Goal: Task Accomplishment & Management: Use online tool/utility

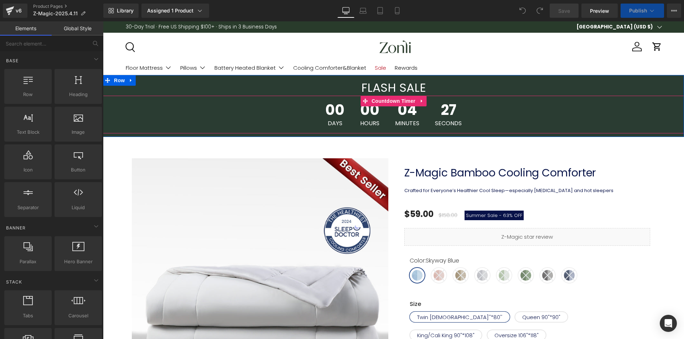
click at [391, 106] on span "Countdown Timer" at bounding box center [393, 101] width 47 height 11
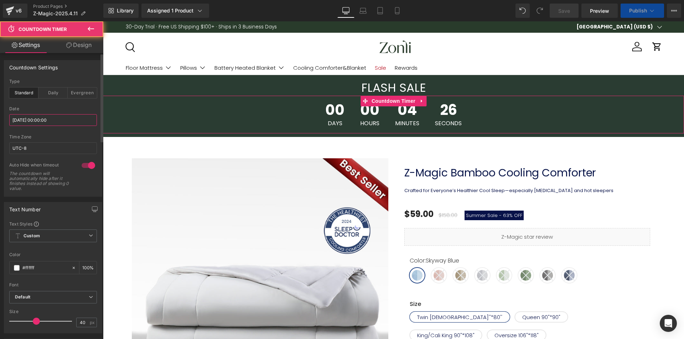
click at [55, 121] on input "[DATE] 00:00:00" at bounding box center [53, 120] width 88 height 12
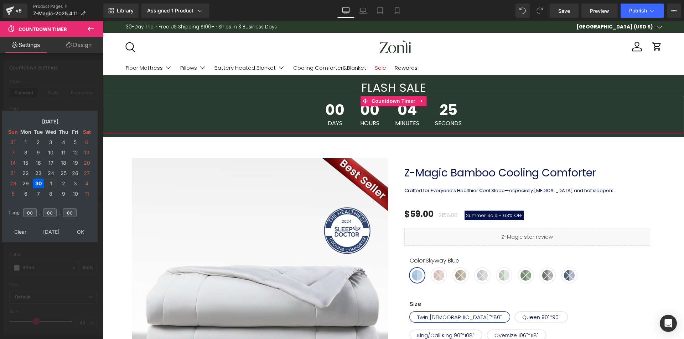
click at [52, 183] on td "1" at bounding box center [51, 184] width 12 height 10
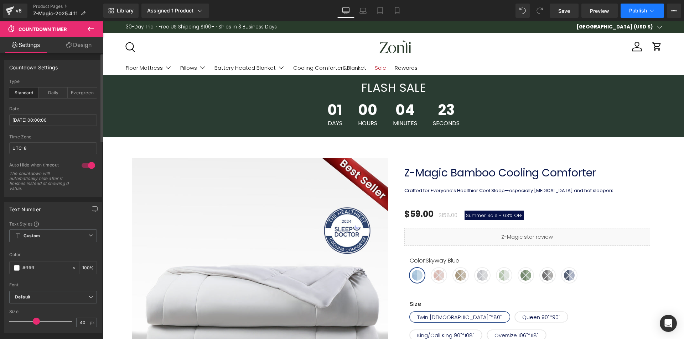
click at [642, 9] on span "Publish" at bounding box center [638, 11] width 18 height 6
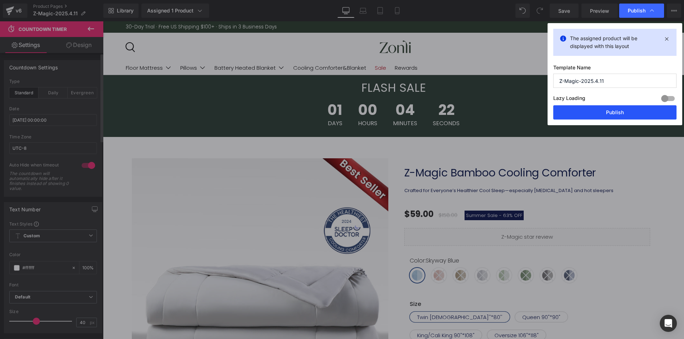
click at [600, 114] on button "Publish" at bounding box center [614, 112] width 123 height 14
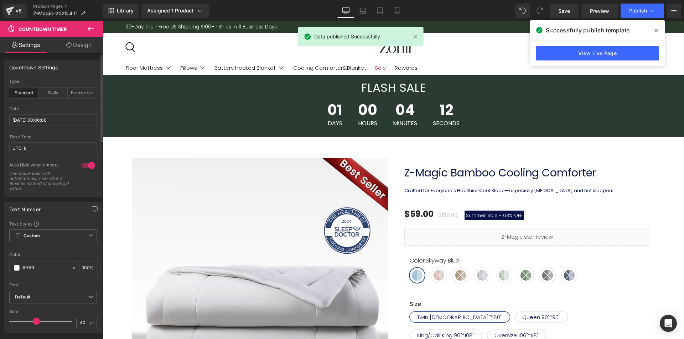
drag, startPoint x: 655, startPoint y: 30, endPoint x: 324, endPoint y: 12, distance: 331.6
click at [655, 30] on icon at bounding box center [656, 31] width 4 height 4
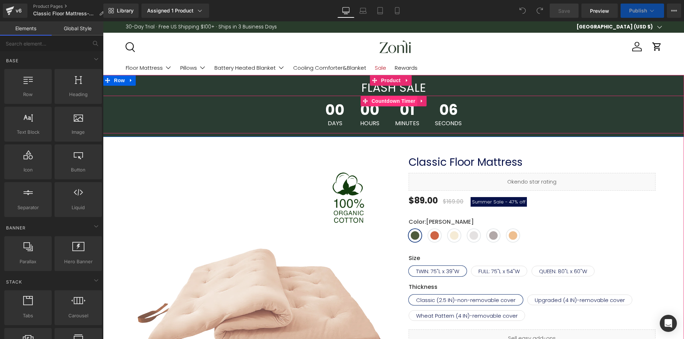
click at [386, 100] on span "Countdown Timer" at bounding box center [393, 101] width 47 height 11
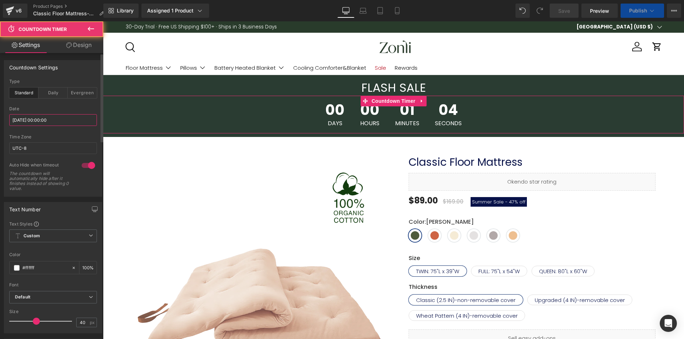
click at [36, 120] on input "[DATE] 00:00:00" at bounding box center [53, 120] width 88 height 12
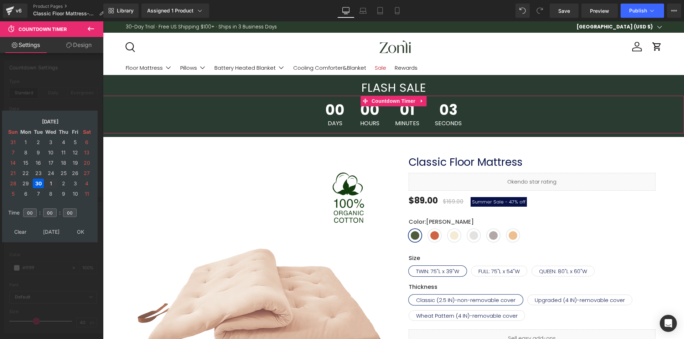
click at [51, 180] on td "1" at bounding box center [51, 184] width 12 height 10
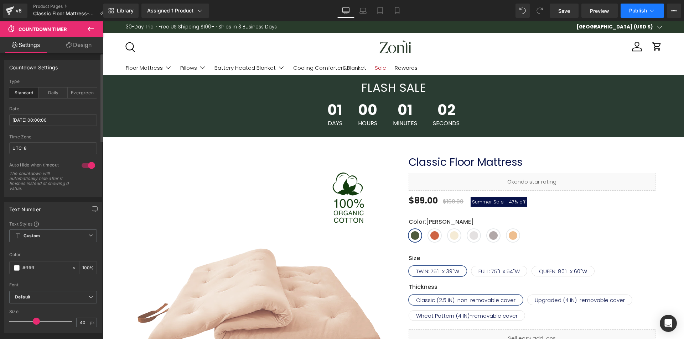
click at [630, 11] on span "Publish" at bounding box center [638, 11] width 18 height 6
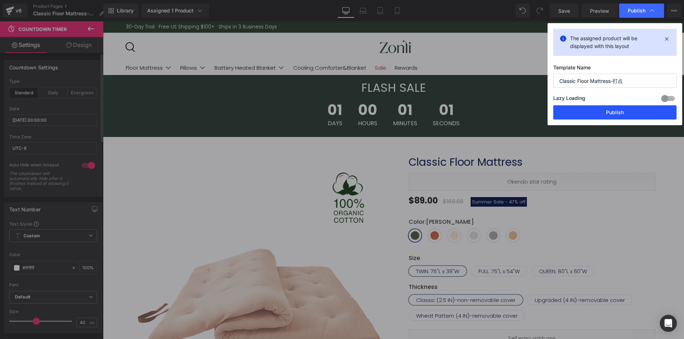
click at [599, 112] on button "Publish" at bounding box center [614, 112] width 123 height 14
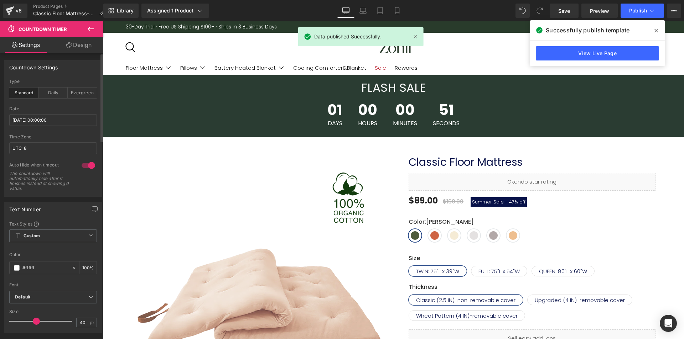
click at [654, 29] on icon at bounding box center [656, 31] width 4 height 6
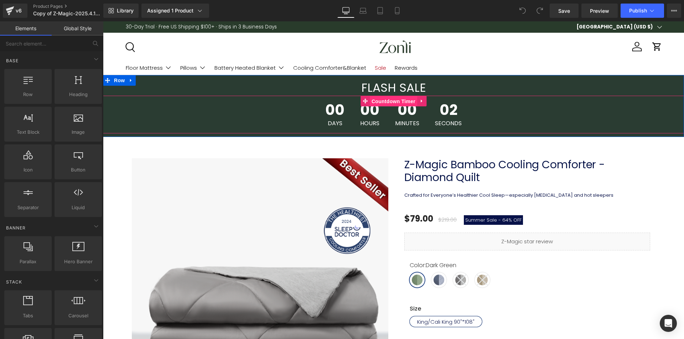
click at [399, 99] on span "Countdown Timer" at bounding box center [393, 101] width 47 height 11
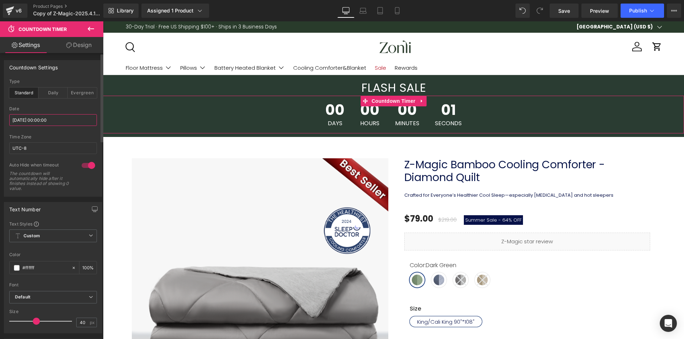
click at [36, 120] on input "[DATE] 00:00:00" at bounding box center [53, 120] width 88 height 12
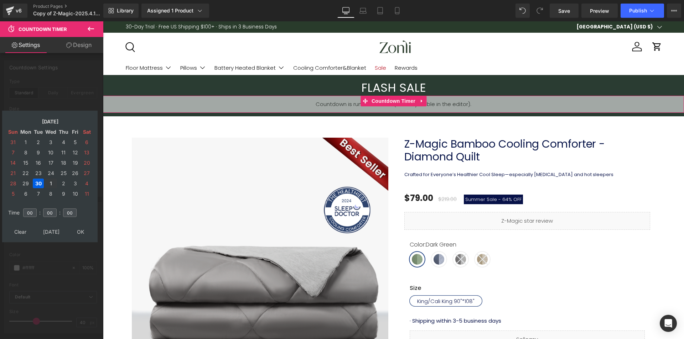
click at [52, 181] on td "1" at bounding box center [51, 184] width 12 height 10
drag, startPoint x: 79, startPoint y: 231, endPoint x: 94, endPoint y: 226, distance: 16.1
type input "2025/10/01 00:00:00"
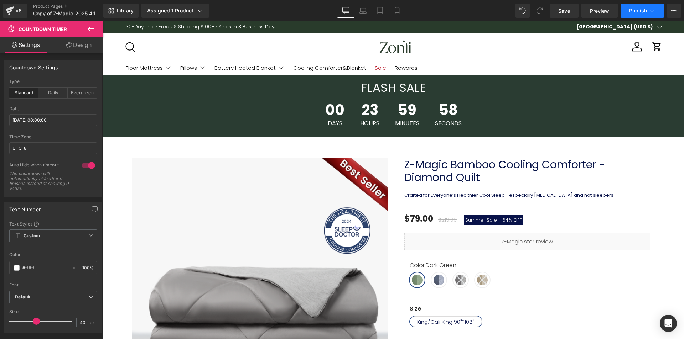
click at [640, 15] on button "Publish" at bounding box center [641, 11] width 43 height 14
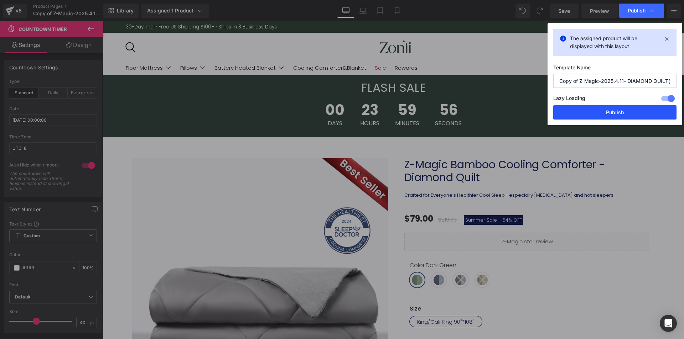
click at [637, 107] on button "Publish" at bounding box center [614, 112] width 123 height 14
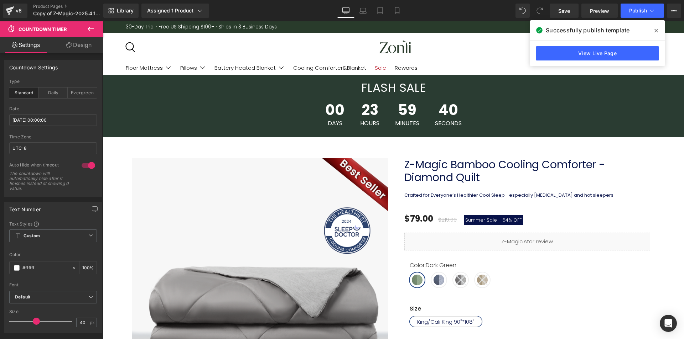
click at [659, 29] on span at bounding box center [655, 30] width 11 height 11
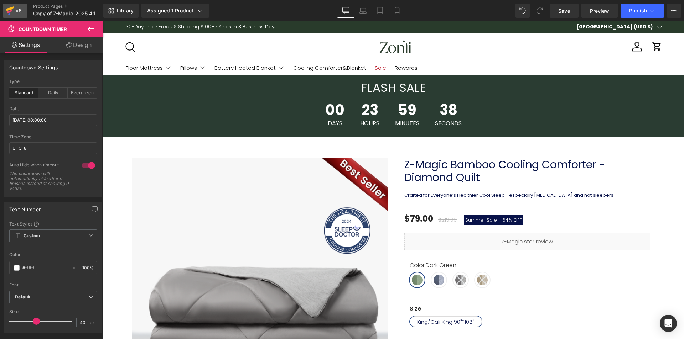
click at [24, 10] on link "v6" at bounding box center [15, 11] width 25 height 14
